Goal: Information Seeking & Learning: Find specific fact

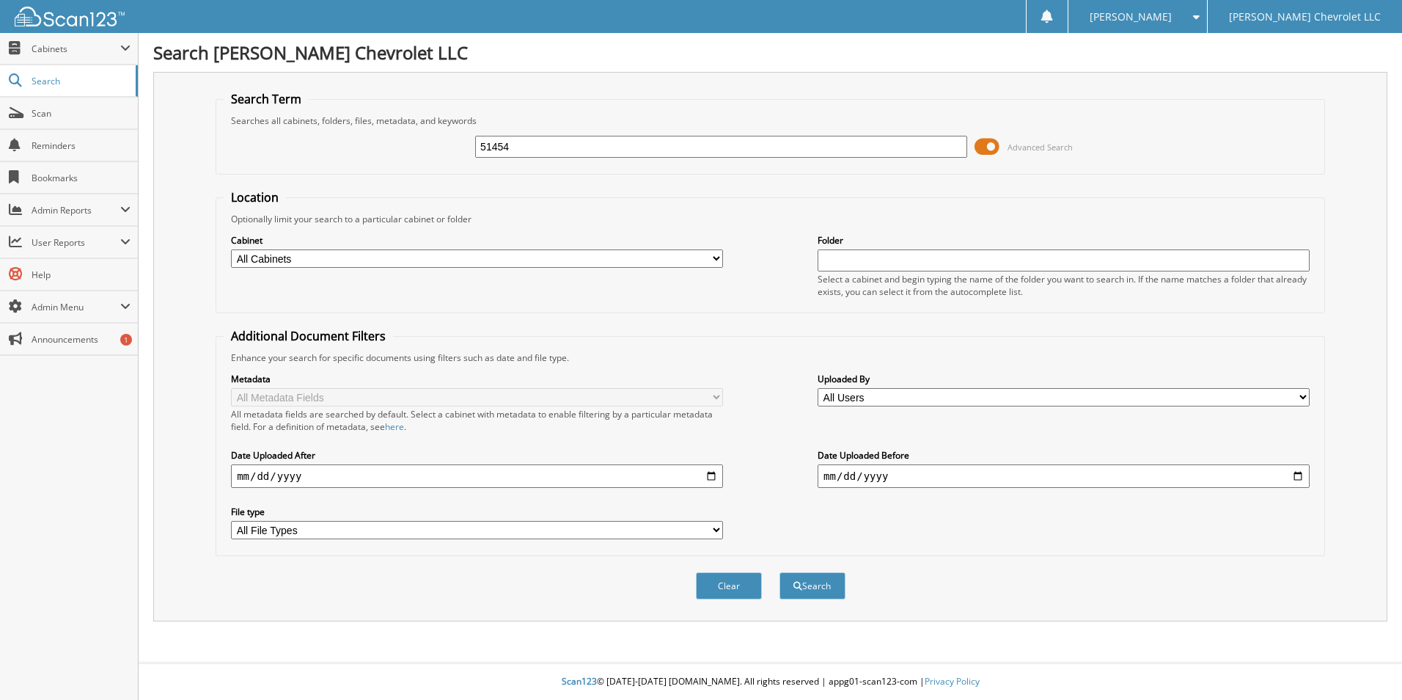
type input "51454"
click at [780, 572] on button "Search" at bounding box center [813, 585] width 66 height 27
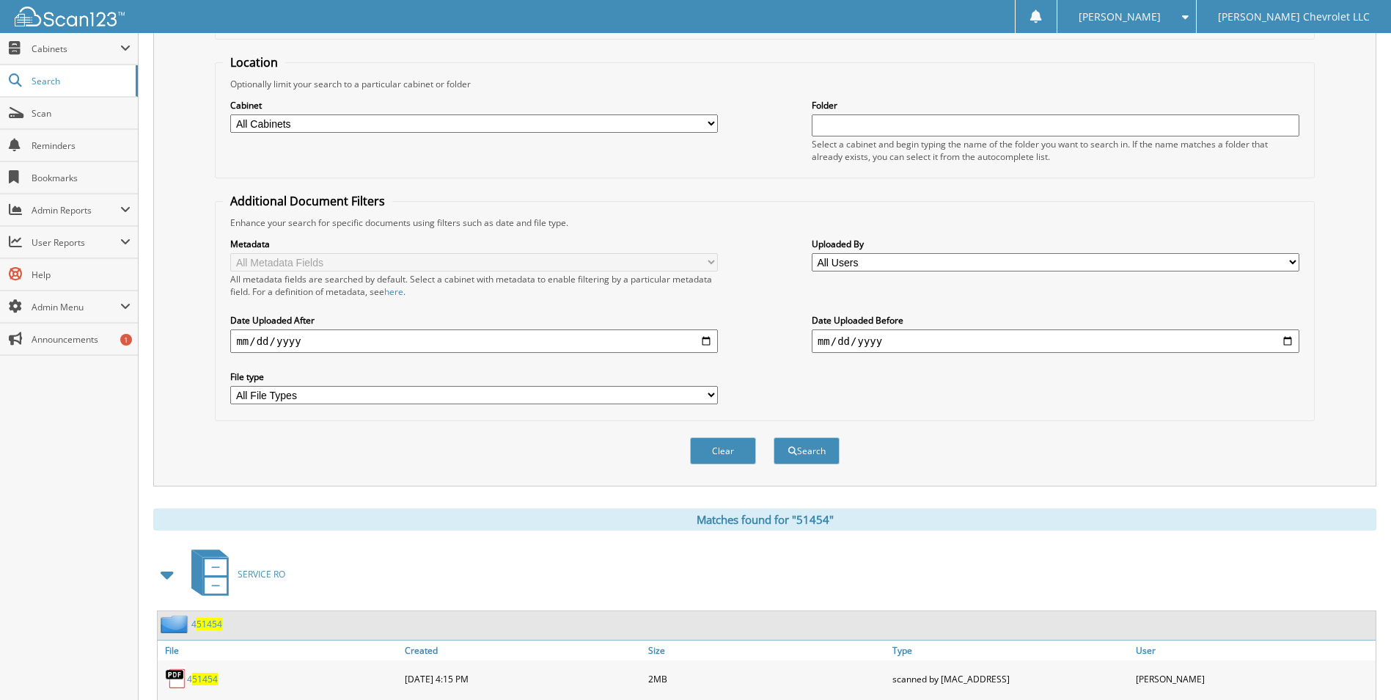
scroll to position [440, 0]
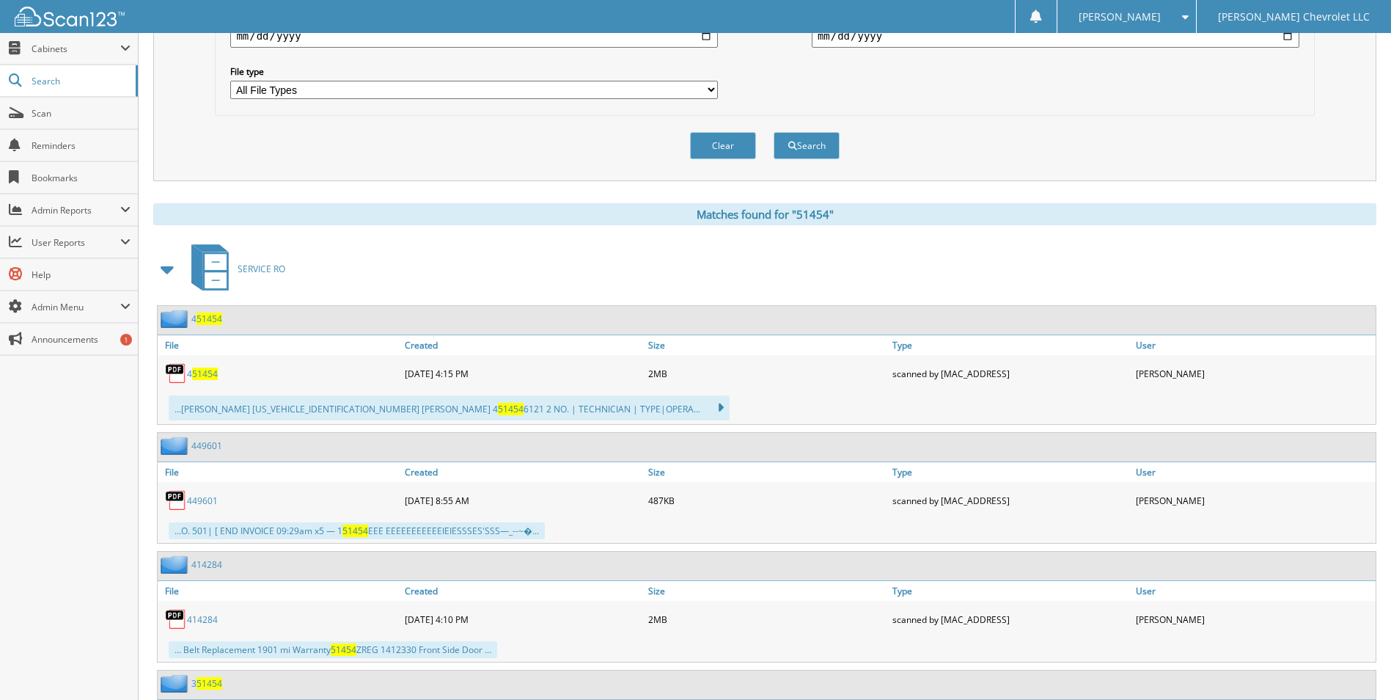
click at [164, 264] on span at bounding box center [168, 269] width 21 height 26
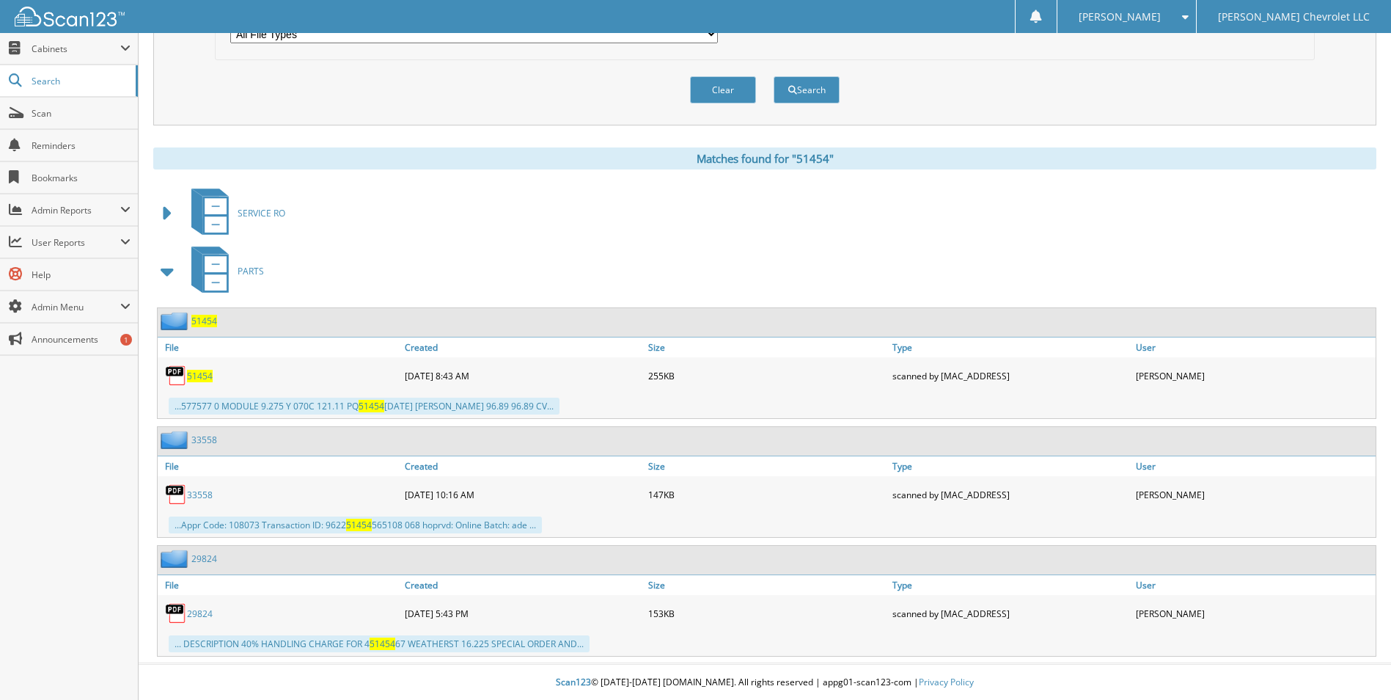
scroll to position [497, 0]
click at [198, 373] on span "51454" at bounding box center [200, 375] width 26 height 12
